Goal: Entertainment & Leisure: Consume media (video, audio)

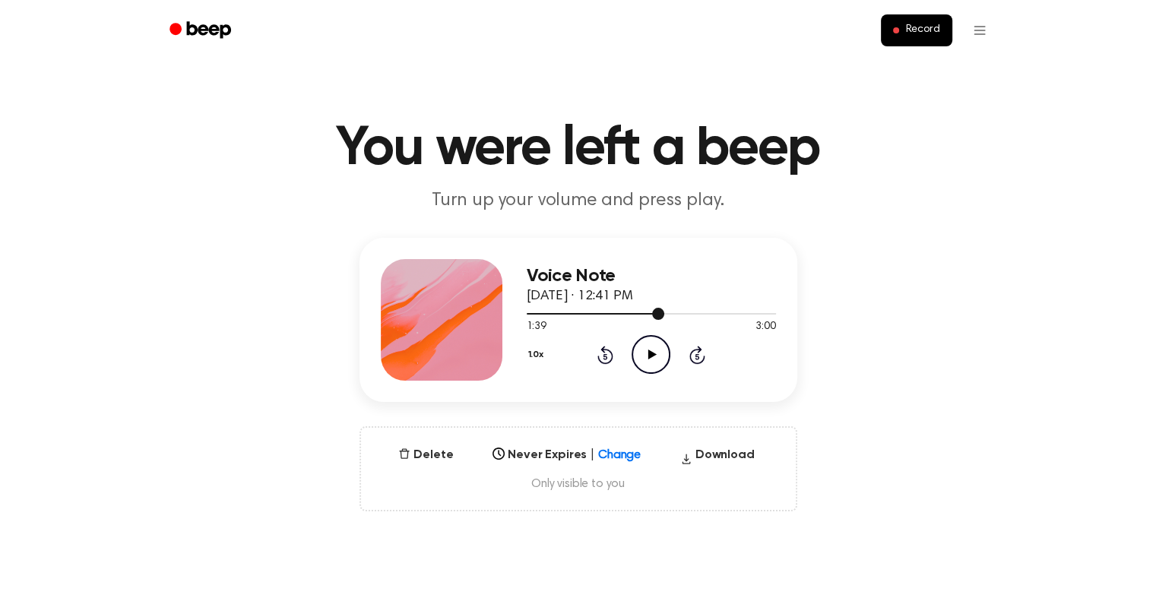
click at [640, 312] on div at bounding box center [651, 313] width 249 height 12
click at [656, 354] on icon "Play Audio" at bounding box center [651, 354] width 39 height 39
click at [650, 357] on icon "Pause Audio" at bounding box center [651, 354] width 39 height 39
click at [650, 357] on icon at bounding box center [653, 355] width 8 height 10
drag, startPoint x: 766, startPoint y: 313, endPoint x: 700, endPoint y: 312, distance: 66.2
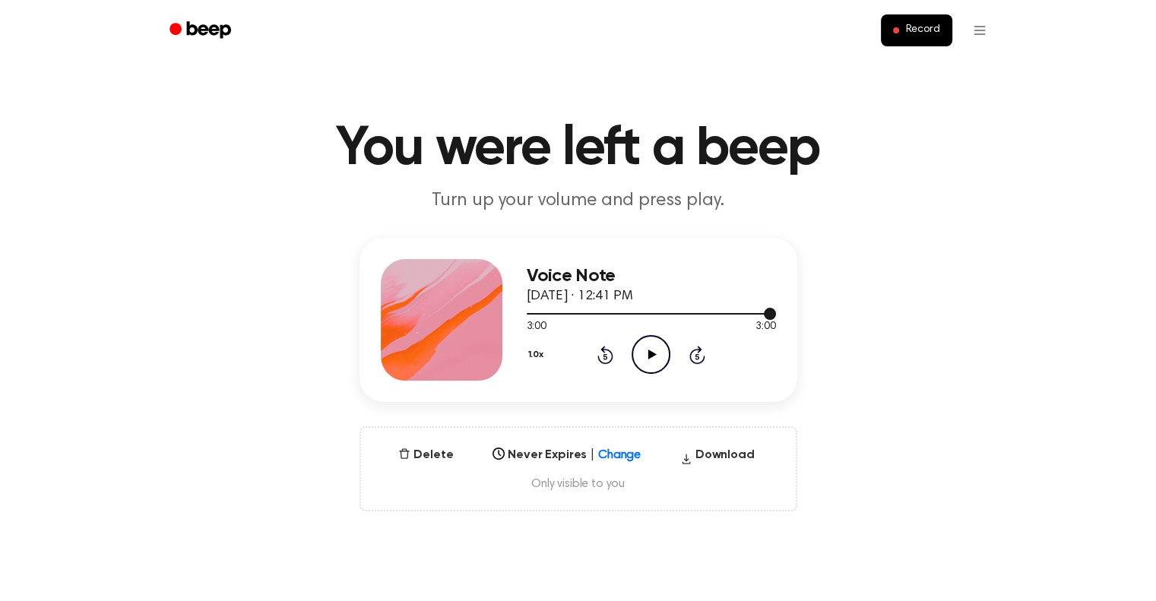
click at [700, 312] on div at bounding box center [651, 313] width 249 height 12
drag, startPoint x: 688, startPoint y: 315, endPoint x: 681, endPoint y: 311, distance: 7.8
click at [681, 311] on div at bounding box center [651, 313] width 249 height 12
click at [663, 312] on div at bounding box center [651, 313] width 249 height 12
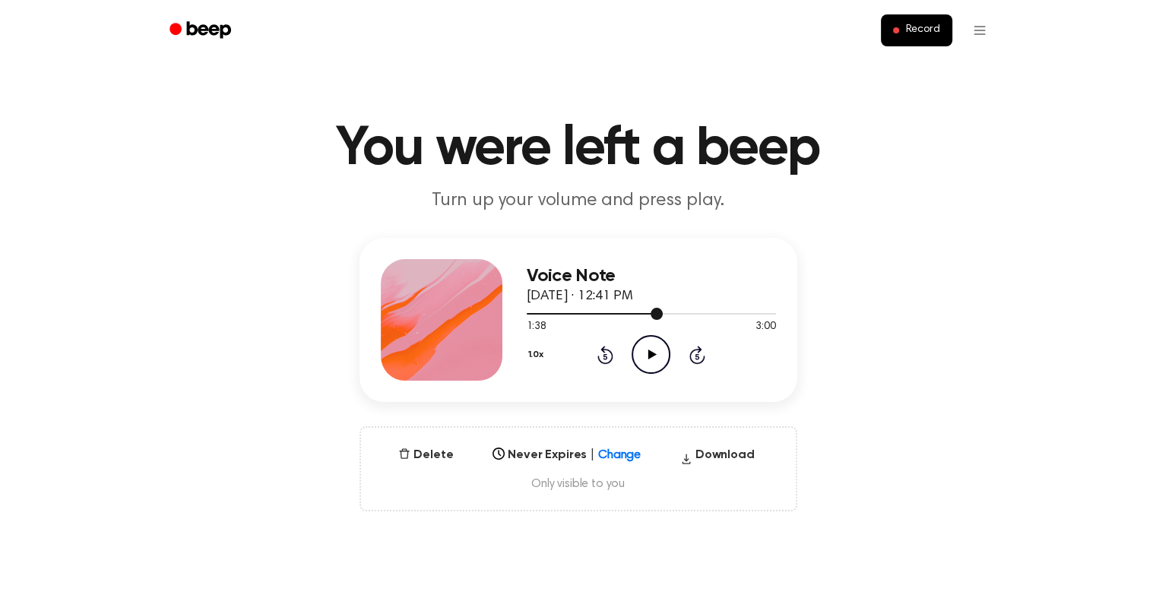
click at [648, 313] on div at bounding box center [595, 314] width 137 height 2
click at [633, 317] on div at bounding box center [651, 313] width 249 height 12
click at [636, 315] on div at bounding box center [651, 313] width 249 height 12
click at [651, 350] on icon "Play Audio" at bounding box center [651, 354] width 39 height 39
click at [651, 350] on icon "Pause Audio" at bounding box center [651, 354] width 39 height 39
